Goal: Task Accomplishment & Management: Complete application form

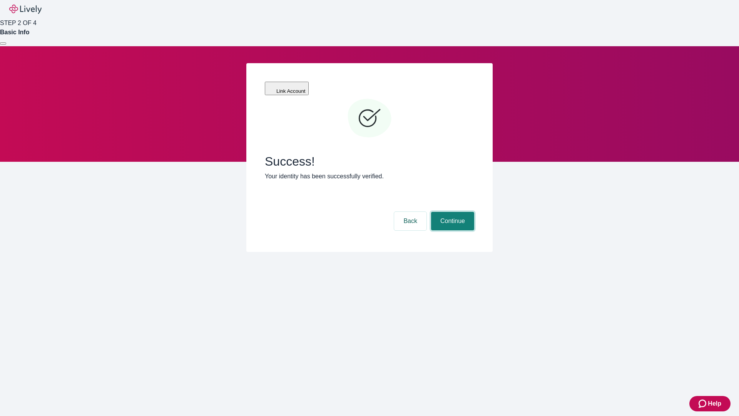
click at [452, 212] on button "Continue" at bounding box center [452, 221] width 43 height 18
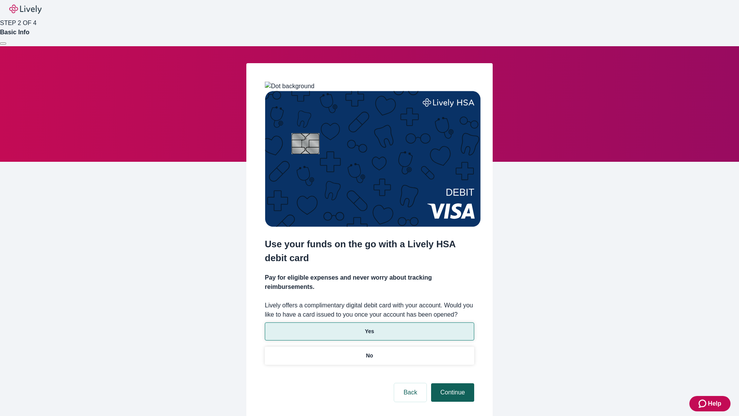
click at [369, 327] on p "Yes" at bounding box center [369, 331] width 9 height 8
click at [452, 383] on button "Continue" at bounding box center [452, 392] width 43 height 18
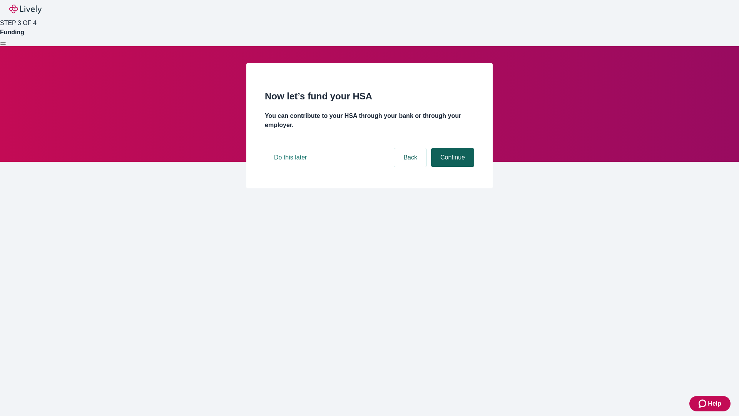
click at [452, 167] on button "Continue" at bounding box center [452, 157] width 43 height 18
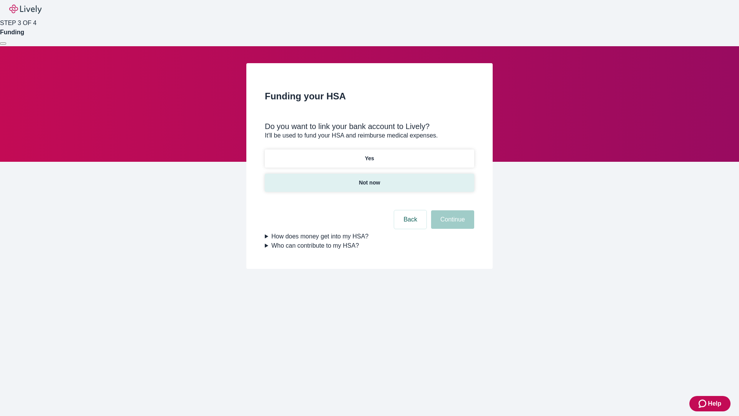
click at [369, 179] on p "Not now" at bounding box center [369, 183] width 21 height 8
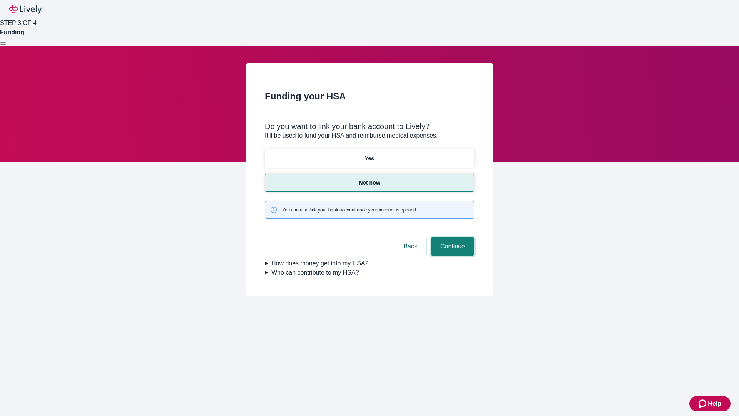
click at [452, 237] on button "Continue" at bounding box center [452, 246] width 43 height 18
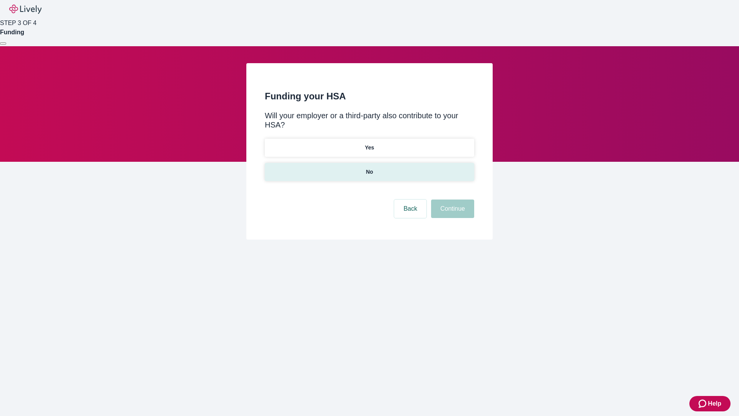
click at [369, 168] on p "No" at bounding box center [369, 172] width 7 height 8
click at [452, 199] on button "Continue" at bounding box center [452, 208] width 43 height 18
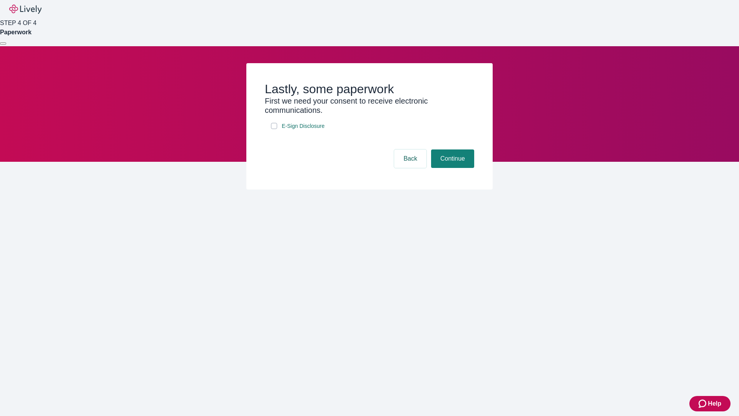
click at [274, 129] on input "E-Sign Disclosure" at bounding box center [274, 126] width 6 height 6
checkbox input "true"
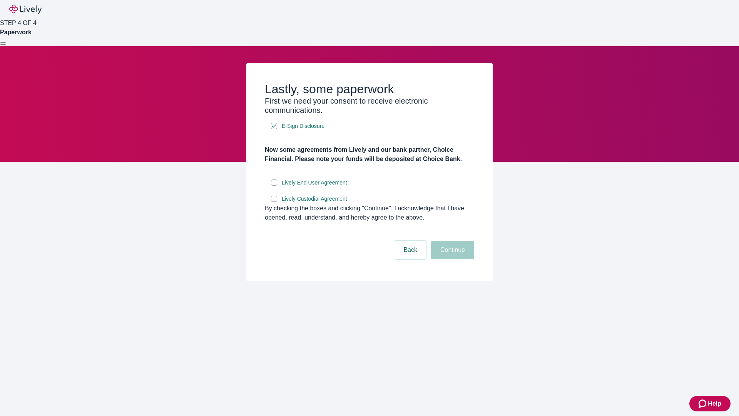
click at [274, 186] on input "Lively End User Agreement" at bounding box center [274, 182] width 6 height 6
checkbox input "true"
click at [274, 202] on input "Lively Custodial Agreement" at bounding box center [274, 199] width 6 height 6
checkbox input "true"
click at [452, 259] on button "Continue" at bounding box center [452, 250] width 43 height 18
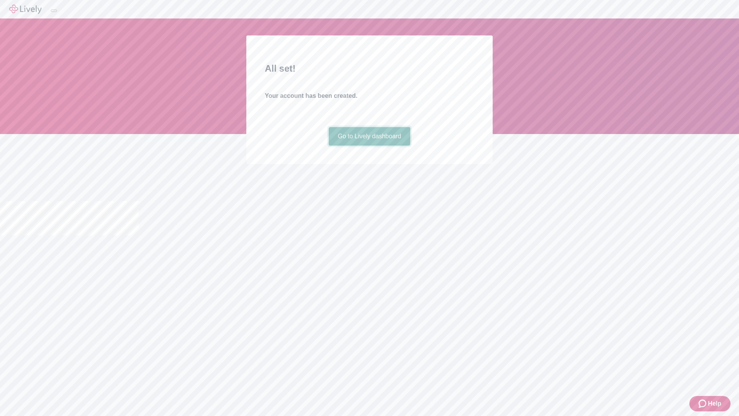
click at [369, 146] on link "Go to Lively dashboard" at bounding box center [370, 136] width 82 height 18
